Goal: Information Seeking & Learning: Check status

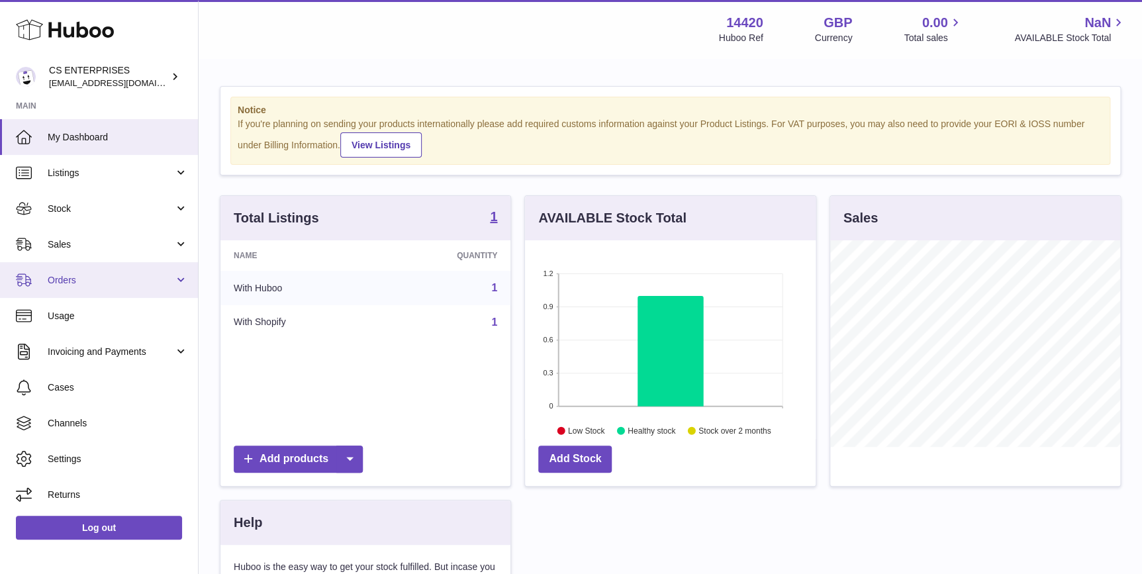
scroll to position [206, 290]
click at [121, 271] on link "Orders" at bounding box center [99, 280] width 198 height 36
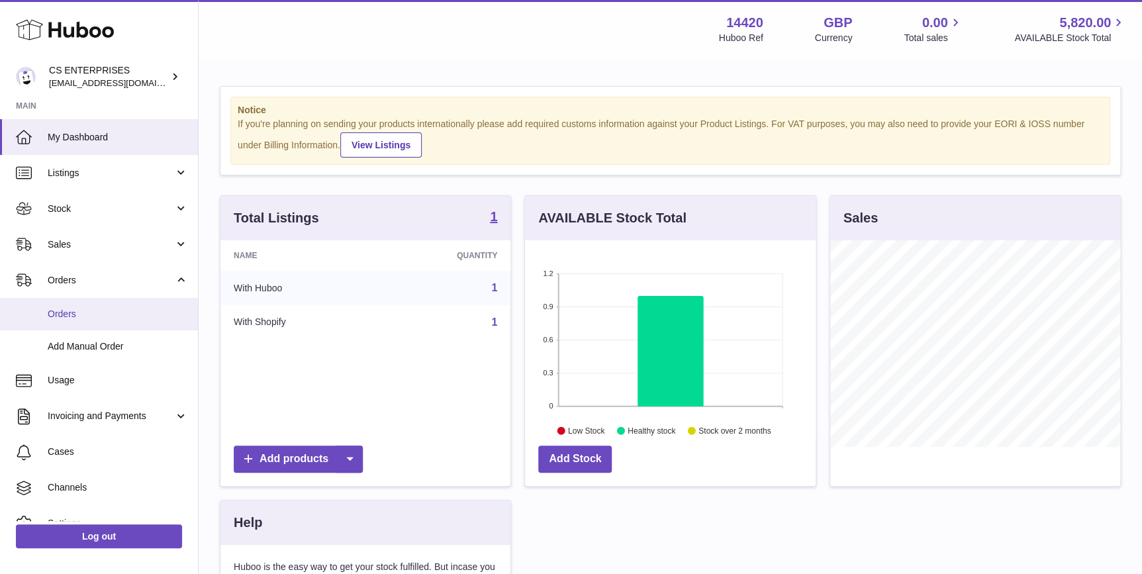
click at [120, 318] on span "Orders" at bounding box center [118, 314] width 140 height 13
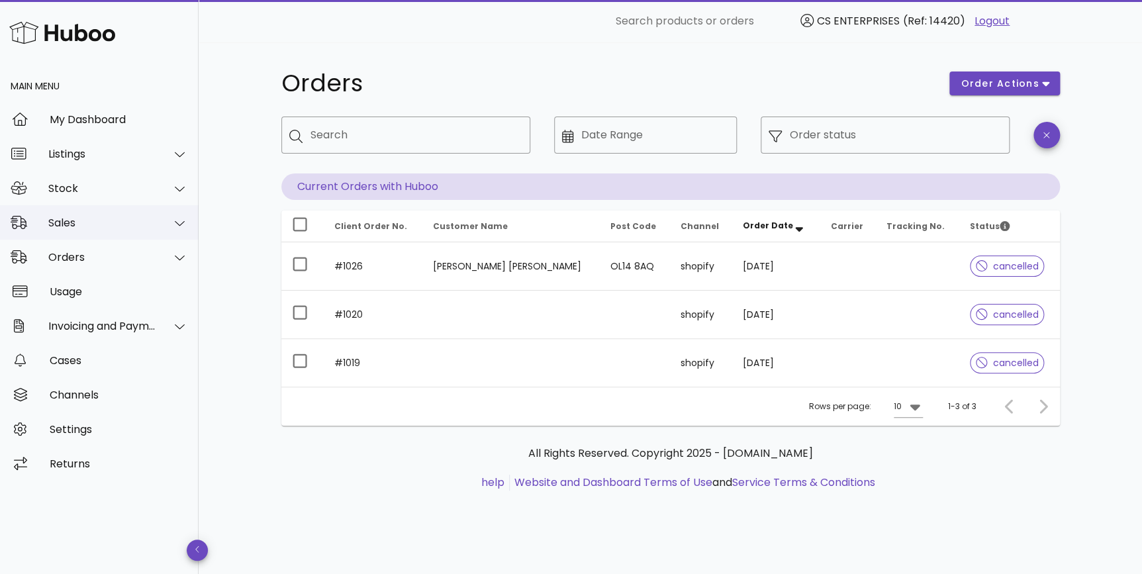
click at [95, 234] on div "Sales" at bounding box center [99, 222] width 199 height 34
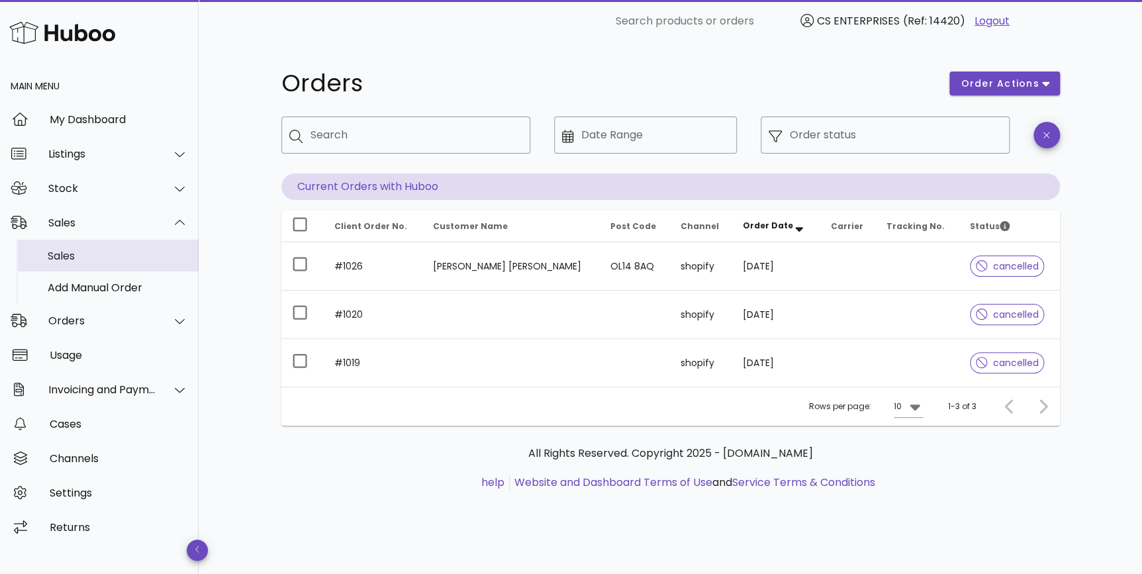
click at [98, 258] on div "Sales" at bounding box center [118, 256] width 140 height 13
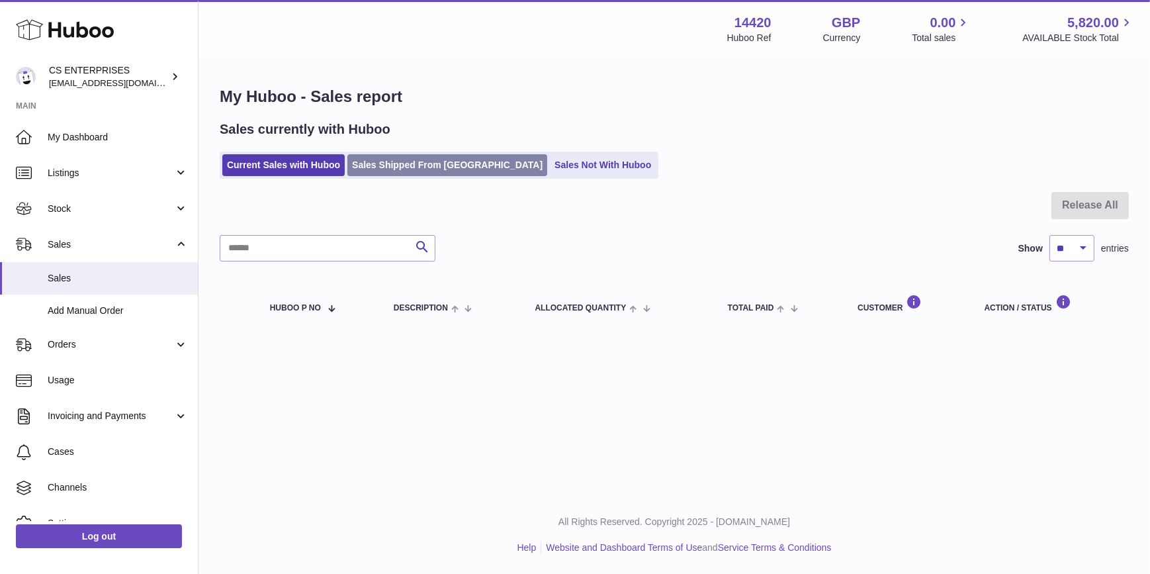
click at [415, 167] on link "Sales Shipped From [GEOGRAPHIC_DATA]" at bounding box center [448, 165] width 200 height 22
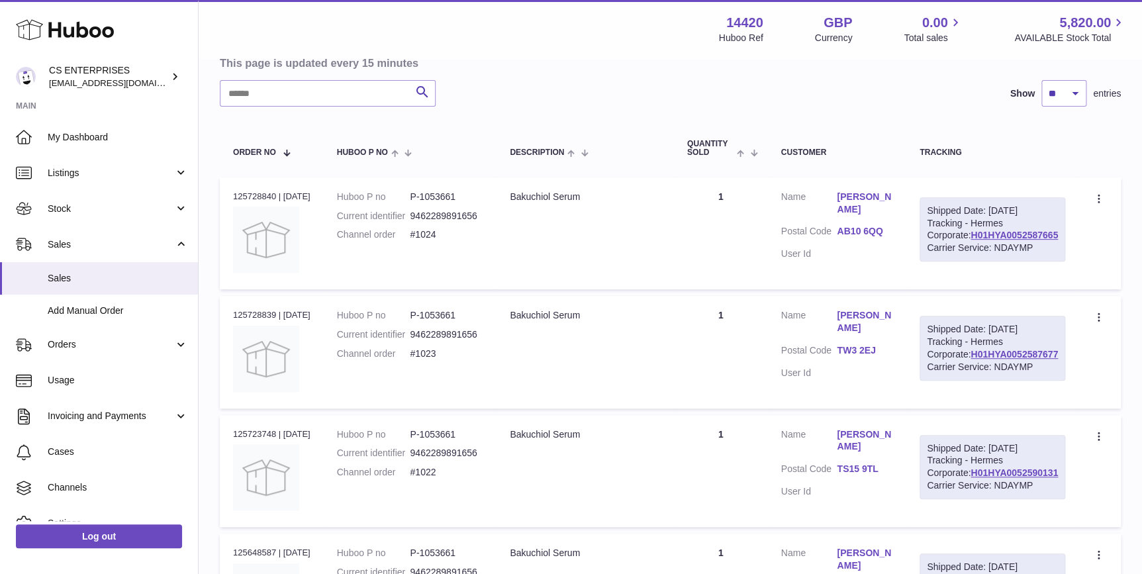
scroll to position [36, 0]
